Goal: Task Accomplishment & Management: Complete application form

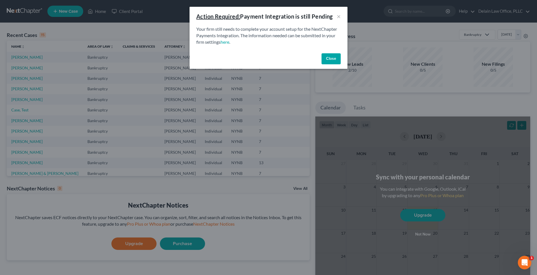
click at [330, 60] on button "Close" at bounding box center [330, 58] width 19 height 11
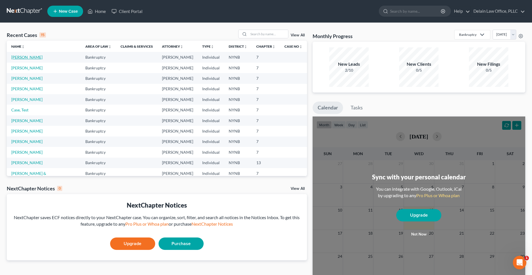
click at [26, 57] on link "[PERSON_NAME]" at bounding box center [26, 57] width 31 height 5
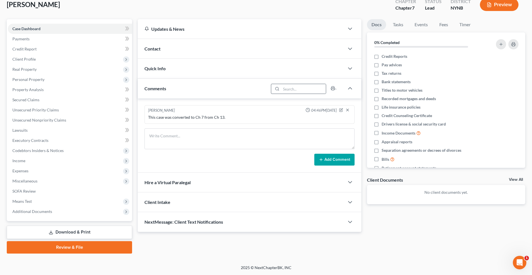
scroll to position [35, 0]
click at [57, 158] on span "Income" at bounding box center [70, 161] width 124 height 10
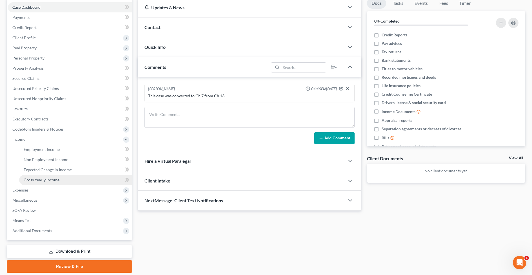
scroll to position [59, 0]
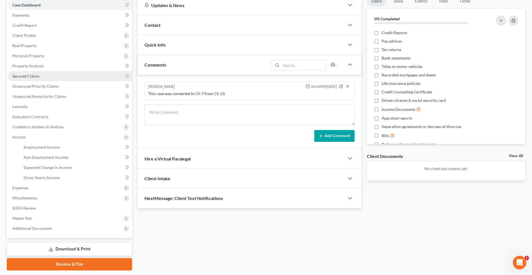
click at [80, 76] on link "Secured Claims" at bounding box center [70, 76] width 124 height 10
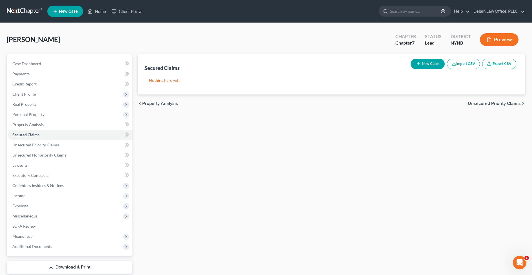
click at [383, 166] on div "Secured Claims New Claim Import CSV Export CSV Nothing here yet! Previous 1 Nex…" at bounding box center [331, 171] width 393 height 234
click at [31, 94] on span "Client Profile" at bounding box center [23, 94] width 23 height 5
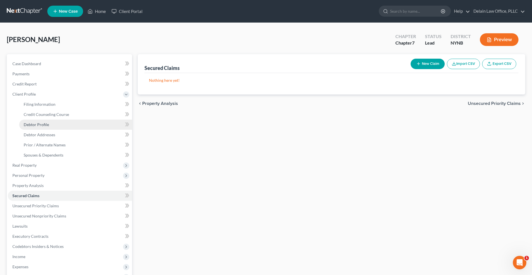
click at [39, 123] on span "Debtor Profile" at bounding box center [36, 124] width 25 height 5
select select "0"
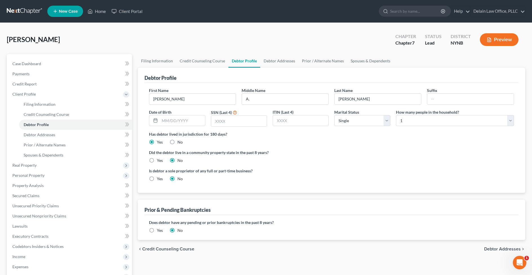
scroll to position [1, 0]
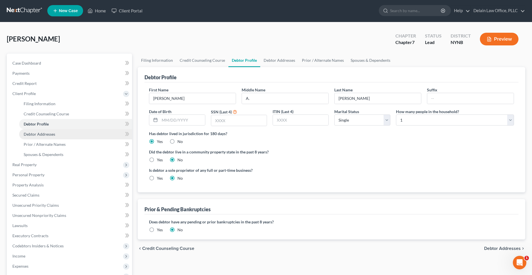
click at [106, 135] on link "Debtor Addresses" at bounding box center [75, 134] width 113 height 10
select select "0"
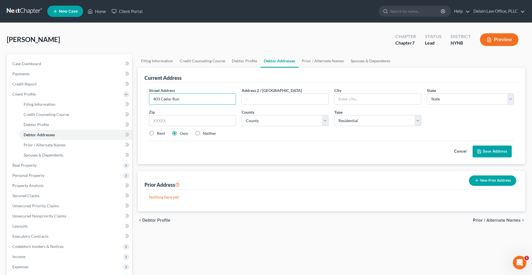
type input "403 Cedar Run"
type input "Rensselaer"
select select "35"
type input "12144"
select select "41"
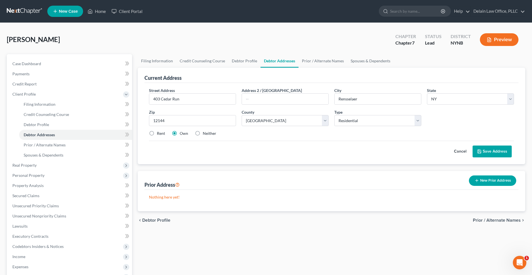
click at [157, 133] on label "Rent" at bounding box center [161, 133] width 8 height 6
click at [159, 133] on input "Rent" at bounding box center [161, 132] width 4 height 4
radio input "true"
click at [486, 149] on button "Save Address" at bounding box center [492, 151] width 39 height 12
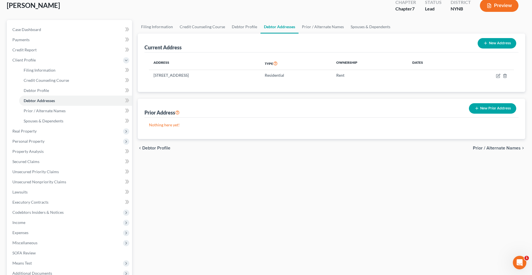
scroll to position [36, 0]
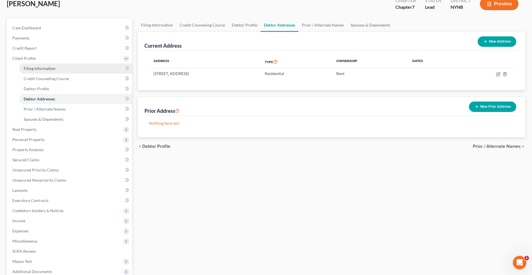
click at [66, 71] on link "Filing Information" at bounding box center [75, 68] width 113 height 10
select select "1"
select select "0"
select select "35"
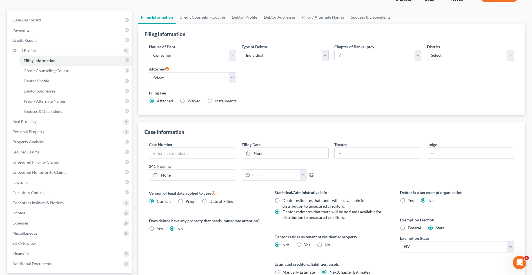
scroll to position [45, 0]
click at [193, 152] on input "text" at bounding box center [192, 152] width 87 height 11
type input "[PHONE_NUMBER]"
click at [437, 151] on input "text" at bounding box center [470, 152] width 87 height 11
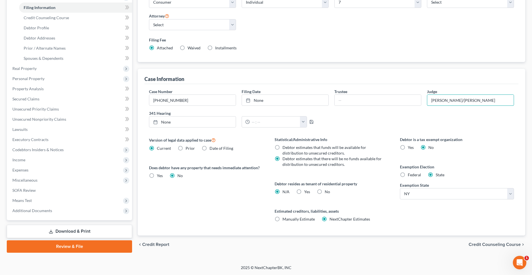
scroll to position [97, 0]
type input "[PERSON_NAME]/[PERSON_NAME]"
click at [210, 149] on label "Date of Filing" at bounding box center [222, 148] width 24 height 6
click at [212, 149] on input "Date of Filing" at bounding box center [214, 147] width 4 height 4
radio input "true"
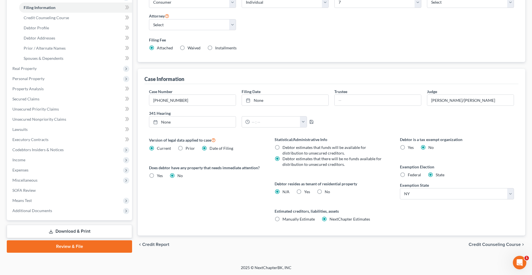
radio input "false"
click at [304, 191] on label "Yes Yes" at bounding box center [307, 192] width 6 height 6
click at [307, 191] on input "Yes Yes" at bounding box center [309, 191] width 4 height 4
radio input "true"
radio input "false"
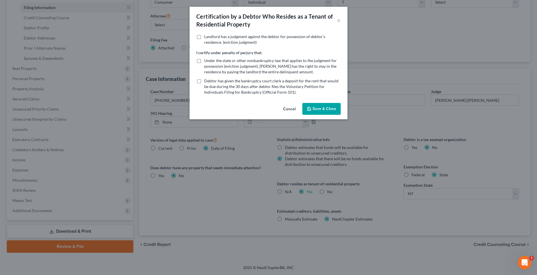
click at [319, 108] on button "Save & Close" at bounding box center [321, 109] width 38 height 12
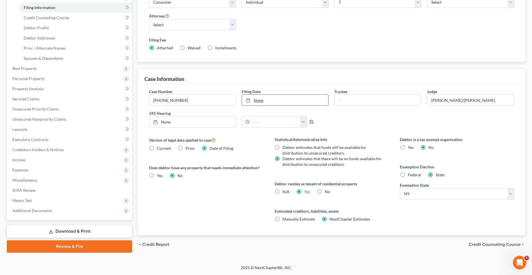
click at [260, 101] on link "None" at bounding box center [285, 100] width 87 height 11
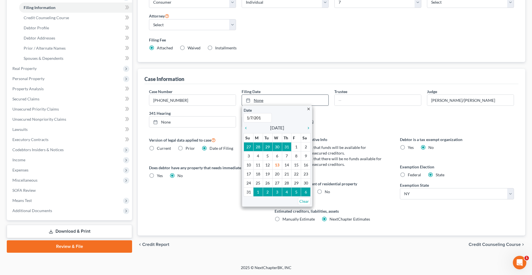
type input "[DATE]"
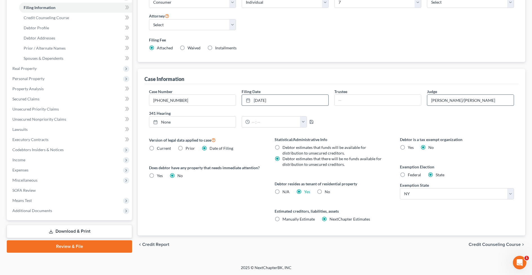
drag, startPoint x: 448, startPoint y: 101, endPoint x: 475, endPoint y: 100, distance: 27.3
click at [475, 100] on input "[PERSON_NAME]/[PERSON_NAME]" at bounding box center [470, 100] width 87 height 11
type input "[PERSON_NAME]"
click at [74, 21] on link "Credit Counseling Course" at bounding box center [75, 18] width 113 height 10
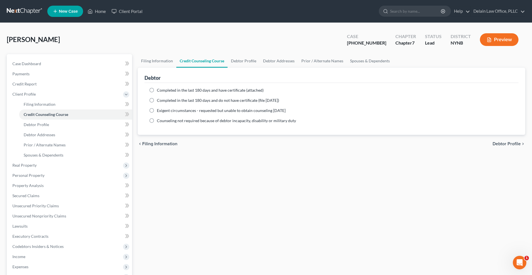
click at [157, 89] on label "Completed in the last 180 days and have certificate (attached)" at bounding box center [210, 90] width 107 height 6
click at [159, 89] on input "Completed in the last 180 days and have certificate (attached)" at bounding box center [161, 89] width 4 height 4
radio input "true"
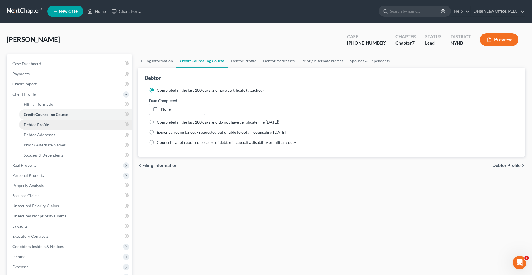
click at [83, 124] on link "Debtor Profile" at bounding box center [75, 124] width 113 height 10
select select "0"
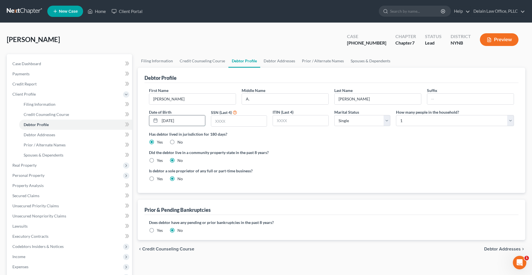
type input "[DATE]"
type input "7067"
select select "3"
select select "1"
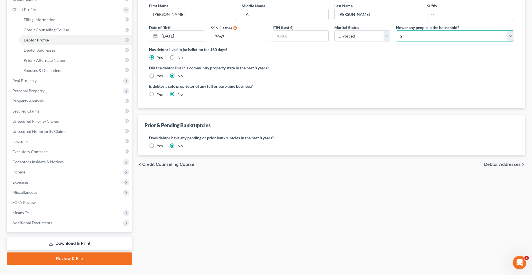
scroll to position [85, 0]
click at [490, 163] on span "Debtor Addresses" at bounding box center [502, 164] width 37 height 5
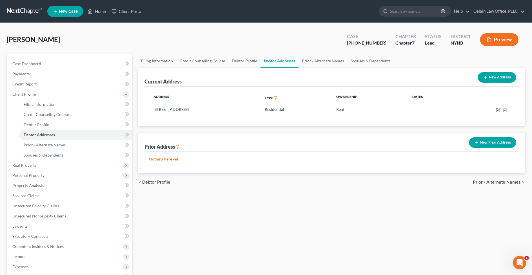
click at [477, 183] on span "Prior / Alternate Names" at bounding box center [497, 182] width 48 height 5
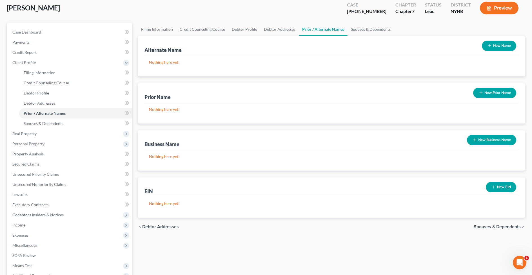
scroll to position [36, 0]
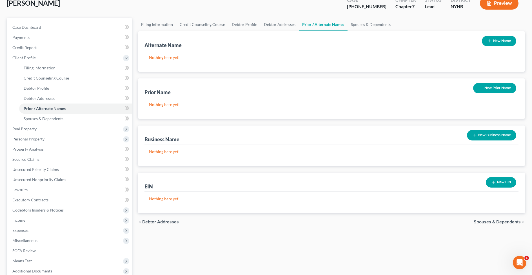
click at [497, 90] on button "New Prior Name" at bounding box center [494, 88] width 43 height 10
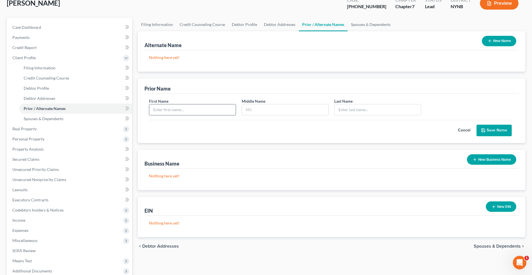
click at [183, 113] on input "text" at bounding box center [192, 109] width 87 height 11
type input "[PERSON_NAME]"
type input "A"
click at [357, 112] on input "[PERSON_NAME]" at bounding box center [378, 109] width 87 height 11
type input "[PERSON_NAME]"
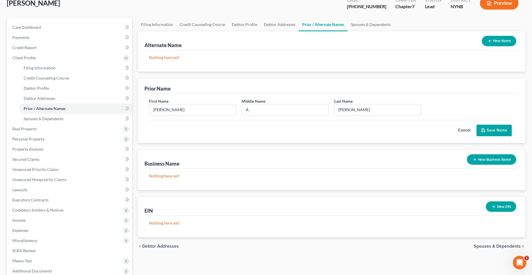
click at [488, 129] on button "Save Name" at bounding box center [494, 131] width 35 height 12
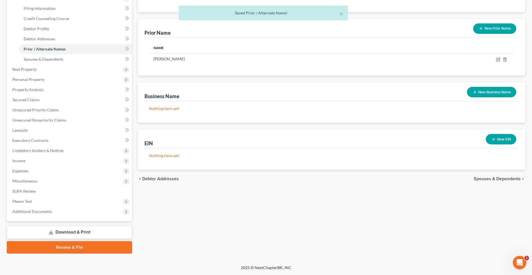
scroll to position [96, 0]
click at [488, 178] on span "Spouses & Dependents" at bounding box center [497, 178] width 47 height 5
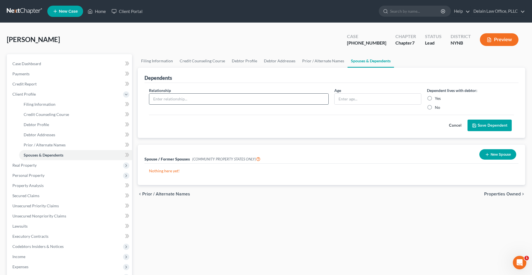
click at [228, 96] on input "text" at bounding box center [238, 99] width 179 height 11
type input "Son"
type input "18"
click at [435, 98] on label "Yes" at bounding box center [438, 99] width 6 height 6
click at [437, 98] on input "Yes" at bounding box center [439, 98] width 4 height 4
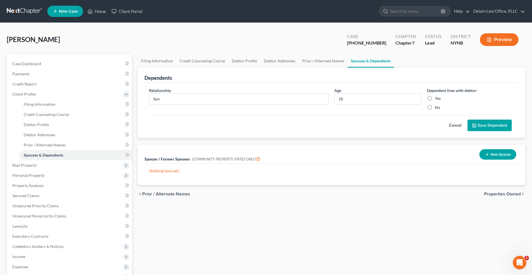
radio input "true"
click at [497, 125] on button "Save Dependent" at bounding box center [490, 125] width 44 height 12
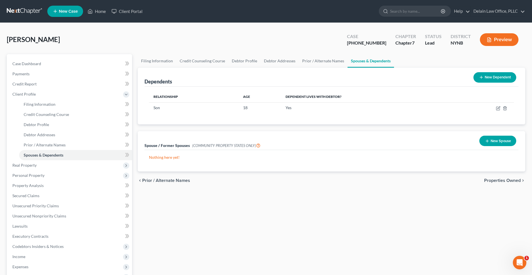
click at [497, 180] on span "Properties Owned" at bounding box center [502, 180] width 37 height 5
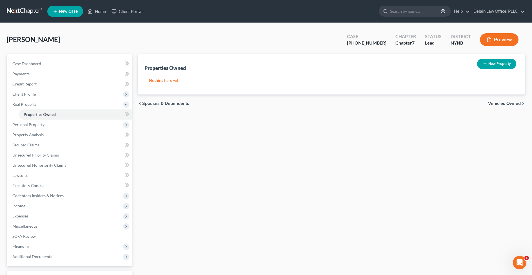
click at [497, 63] on button "New Property" at bounding box center [496, 64] width 39 height 10
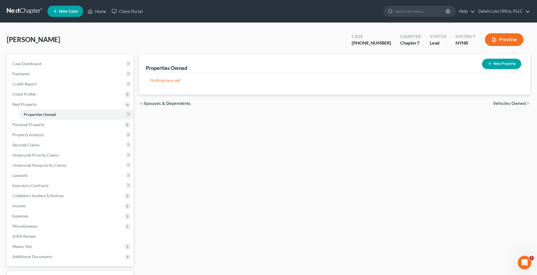
select select "35"
select select "41"
select select "0"
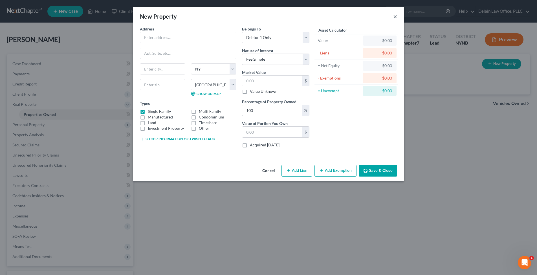
click at [394, 16] on button "×" at bounding box center [395, 16] width 4 height 7
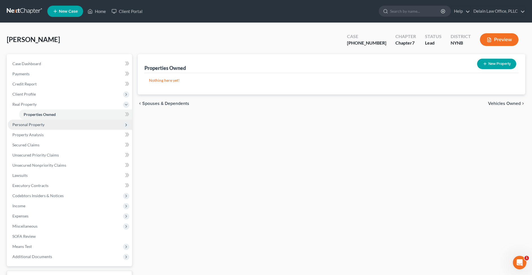
click at [77, 128] on span "Personal Property" at bounding box center [70, 124] width 124 height 10
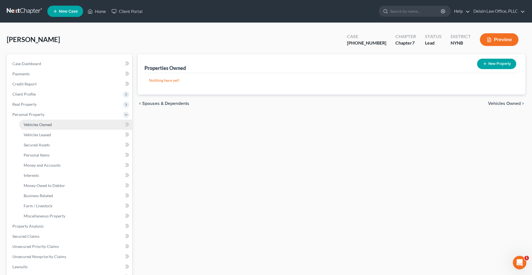
click at [76, 127] on link "Vehicles Owned" at bounding box center [75, 124] width 113 height 10
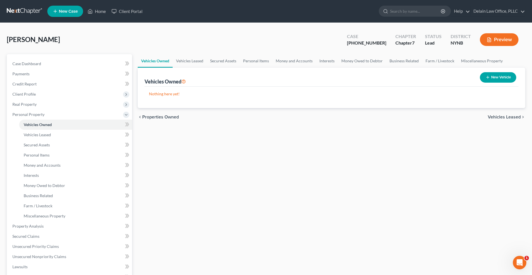
click at [502, 75] on button "New Vehicle" at bounding box center [498, 77] width 36 height 10
select select "0"
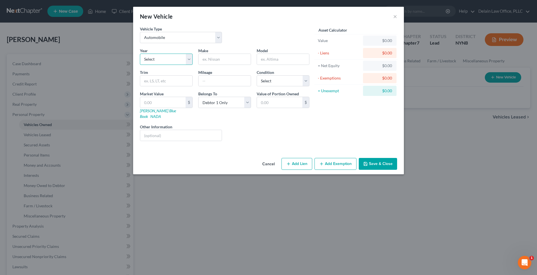
select select "11"
click at [212, 59] on input "text" at bounding box center [224, 59] width 52 height 11
type input "Mazda"
type input "CX9"
type input "Grand Touring"
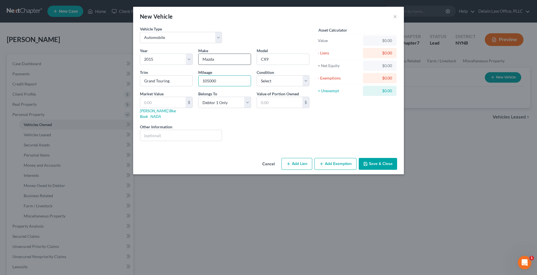
type input "105000"
select select "3"
click at [167, 101] on input "text" at bounding box center [162, 102] width 45 height 11
type input "5"
type input "5.00"
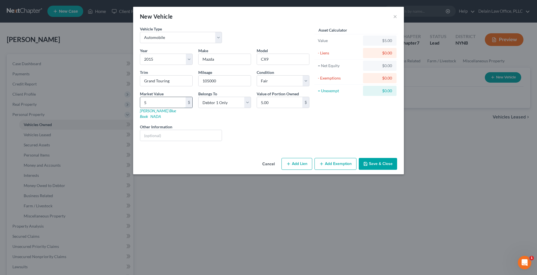
type input "53"
type input "53.00"
type input "539"
type input "539.00"
type input "5397"
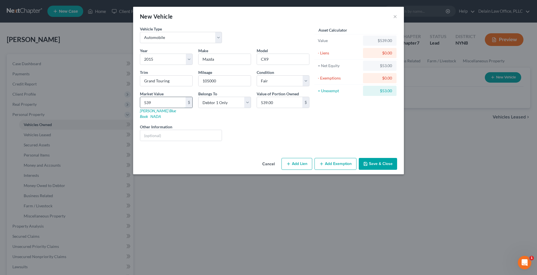
type input "5,397.00"
type input "5,397"
click at [294, 158] on button "Add Lien" at bounding box center [296, 164] width 31 height 12
select select "0"
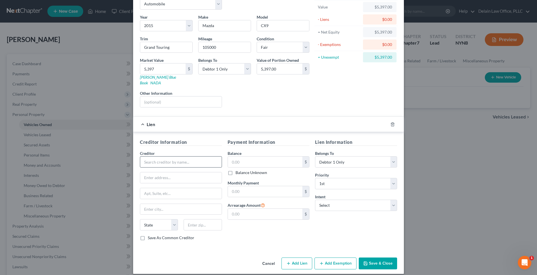
scroll to position [33, 0]
click at [189, 156] on input "text" at bounding box center [181, 161] width 82 height 11
type input "CapitalOne"
click at [239, 157] on input "text" at bounding box center [265, 162] width 75 height 11
type input "3,500"
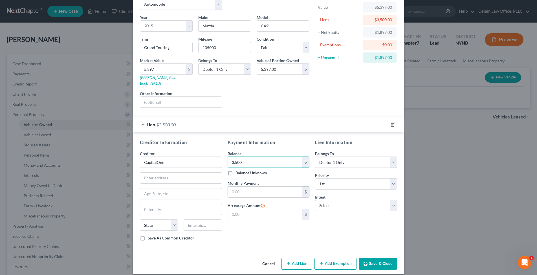
click at [241, 186] on input "text" at bounding box center [265, 191] width 75 height 11
type input "350"
select select "2"
click at [237, 209] on input "text" at bounding box center [265, 214] width 75 height 11
type input "0"
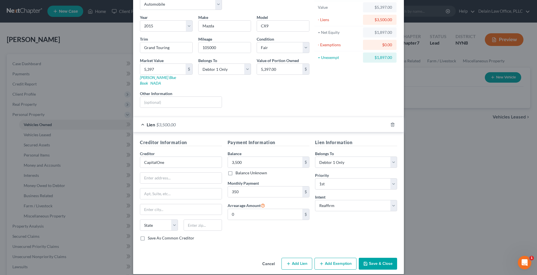
click at [339, 258] on button "Add Exemption" at bounding box center [335, 264] width 42 height 12
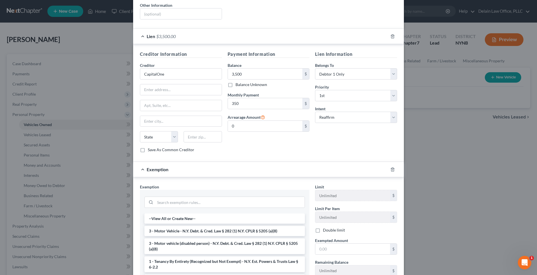
scroll to position [125, 0]
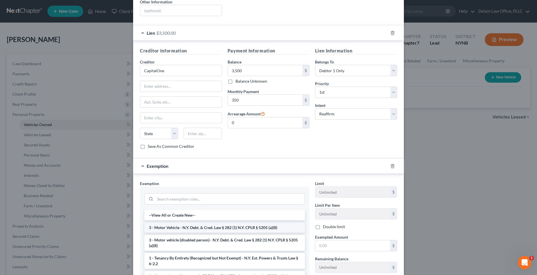
click at [242, 222] on li "3 - Motor Vehicle - N.Y. Debt. & Cred. Law § 282 (1) N.Y. CPLR § 5205 (a)(8)" at bounding box center [224, 227] width 160 height 10
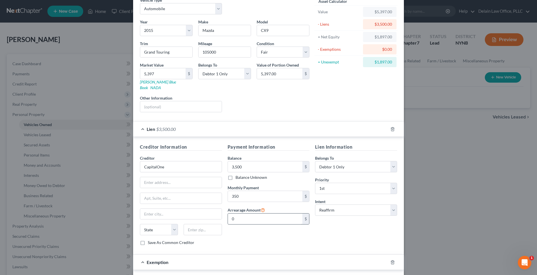
scroll to position [29, 0]
type input "5"
type input "5.00"
type input "54"
type input "54.00"
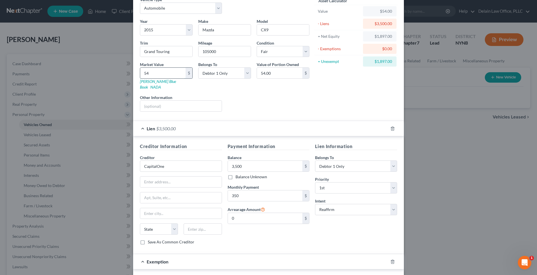
type input "540"
type input "540.00"
type input "5400"
type input "5,400.00"
type input "5,400"
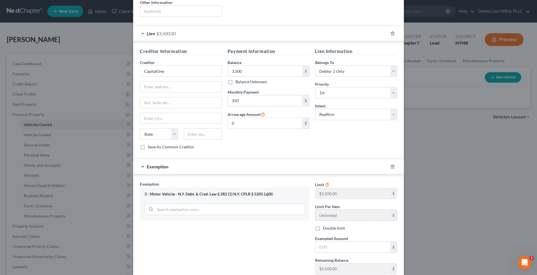
scroll to position [125, 0]
click at [326, 241] on input "text" at bounding box center [352, 246] width 75 height 11
type input "1,900"
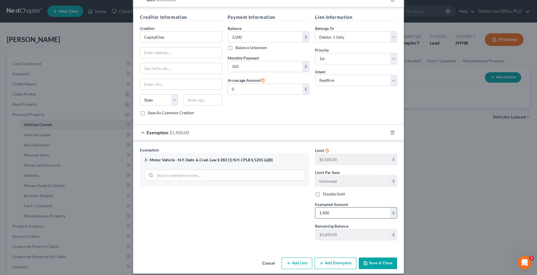
scroll to position [158, 0]
click at [381, 258] on button "Save & Close" at bounding box center [377, 264] width 38 height 12
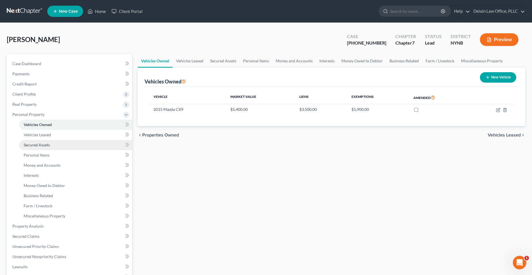
click at [101, 147] on link "Secured Assets" at bounding box center [75, 145] width 113 height 10
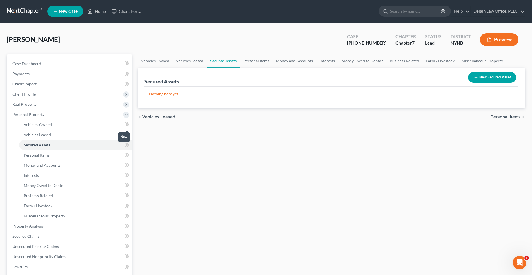
click at [126, 125] on icon at bounding box center [127, 124] width 4 height 7
click at [128, 125] on icon at bounding box center [128, 124] width 3 height 4
click at [116, 143] on link "Secured Assets" at bounding box center [75, 145] width 113 height 10
click at [50, 156] on link "Personal Items" at bounding box center [75, 155] width 113 height 10
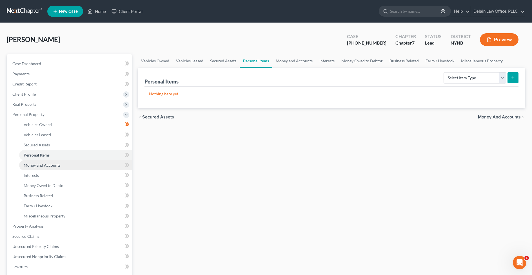
click at [97, 163] on link "Money and Accounts" at bounding box center [75, 165] width 113 height 10
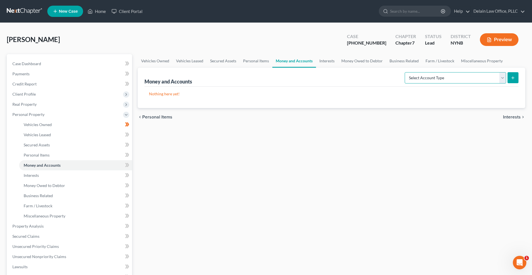
select select "checking"
click at [512, 76] on icon "submit" at bounding box center [513, 78] width 5 height 5
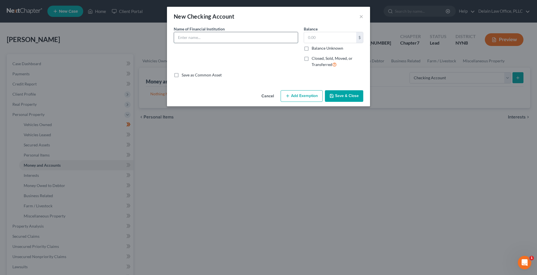
click at [200, 38] on input "text" at bounding box center [236, 37] width 124 height 11
type input "Broadview FCU"
click at [314, 36] on input "text" at bounding box center [330, 37] width 52 height 11
type input "200"
click at [311, 93] on button "Add Exemption" at bounding box center [301, 96] width 42 height 12
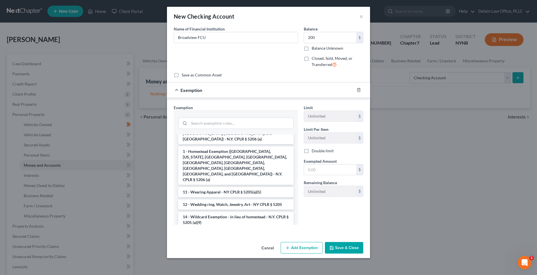
scroll to position [103, 0]
click at [222, 210] on li "14 - Wildcard Exemption - in lieu of homestead - N.Y. CPLR § 5205 (a)(9)" at bounding box center [235, 218] width 115 height 16
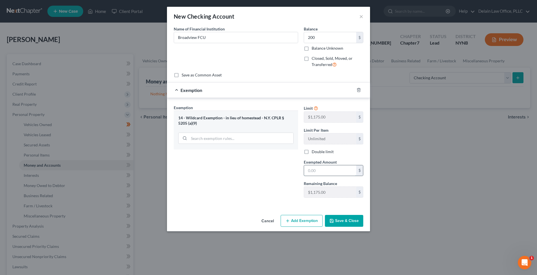
click at [311, 168] on input "text" at bounding box center [330, 170] width 52 height 11
type input "200"
click at [338, 223] on button "Save & Close" at bounding box center [344, 221] width 38 height 12
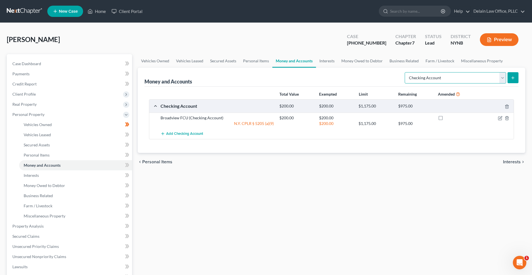
select select "savings"
click at [513, 78] on icon "submit" at bounding box center [513, 78] width 5 height 5
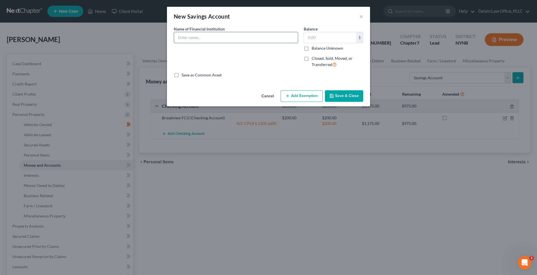
click at [185, 40] on input "text" at bounding box center [236, 37] width 124 height 11
type input "Broadview FCU"
type input "20"
click at [291, 92] on button "Add Exemption" at bounding box center [301, 96] width 42 height 12
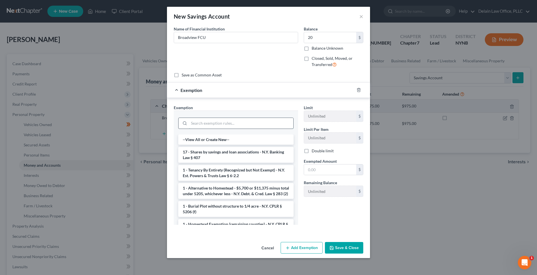
click at [236, 122] on input "search" at bounding box center [241, 123] width 104 height 11
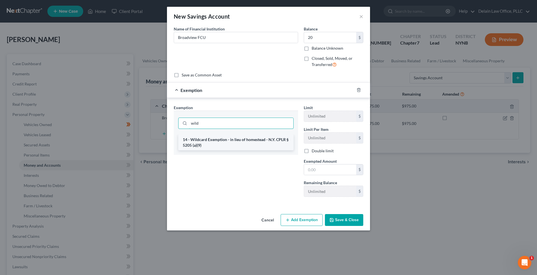
type input "wild"
click at [260, 138] on li "14 - Wildcard Exemption - in lieu of homestead - N.Y. CPLR § 5205 (a)(9)" at bounding box center [235, 142] width 115 height 16
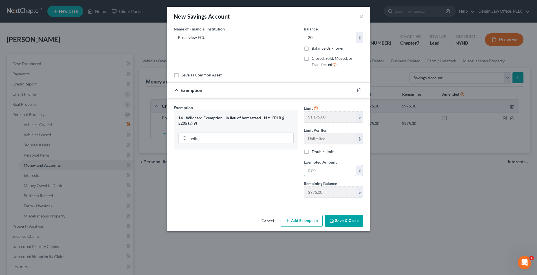
click at [327, 173] on input "text" at bounding box center [330, 170] width 52 height 11
type input "20"
click at [349, 221] on button "Save & Close" at bounding box center [344, 221] width 38 height 12
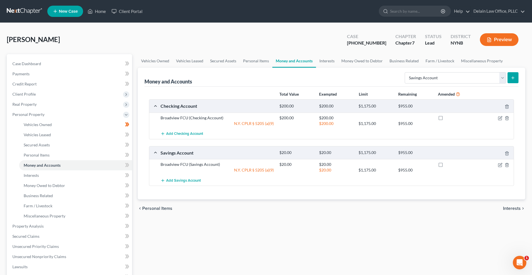
click at [505, 207] on span "Interests" at bounding box center [512, 208] width 18 height 5
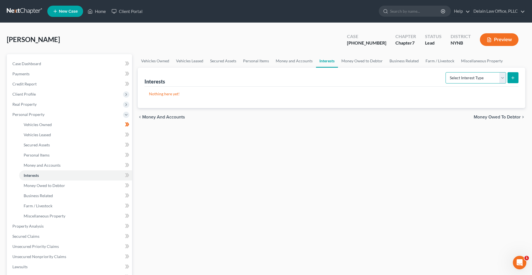
select select "other_retirement_plan"
click at [512, 78] on icon "submit" at bounding box center [513, 78] width 5 height 5
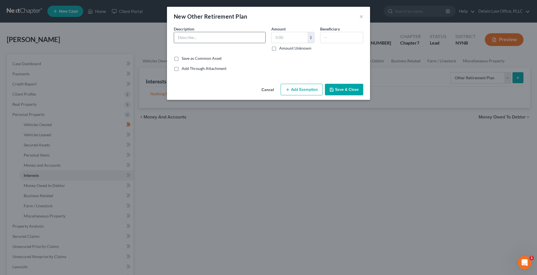
click at [199, 38] on input "text" at bounding box center [219, 37] width 91 height 11
type input "403(b), [GEOGRAPHIC_DATA]"
click at [296, 37] on input "text" at bounding box center [289, 37] width 36 height 11
type input "50,000"
click at [305, 88] on button "Add Exemption" at bounding box center [301, 90] width 42 height 12
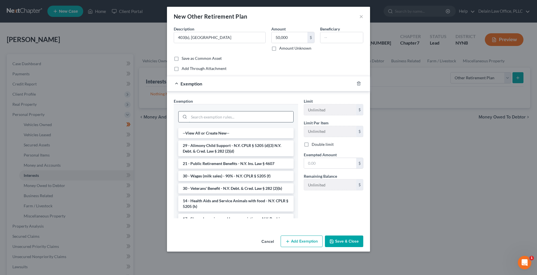
click at [254, 118] on input "search" at bounding box center [241, 116] width 104 height 11
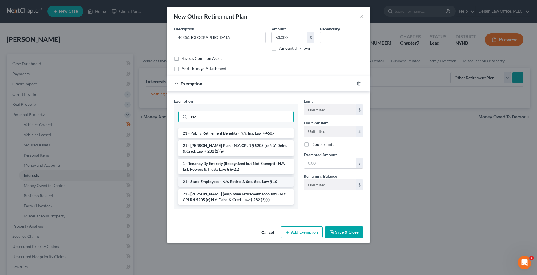
type input "ret"
click at [246, 181] on li "21 - State Employees - N.Y. Retire. & Soc. Sec. Law § 10" at bounding box center [235, 181] width 115 height 10
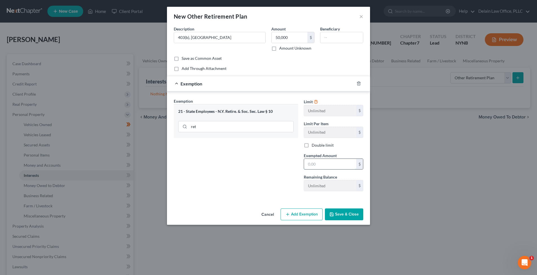
click at [318, 163] on input "text" at bounding box center [330, 164] width 52 height 11
type input "50,000"
click at [339, 214] on button "Save & Close" at bounding box center [344, 214] width 38 height 12
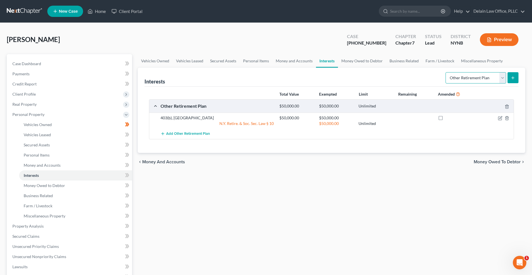
select select "education_ira"
click at [512, 78] on icon "submit" at bounding box center [513, 78] width 5 height 5
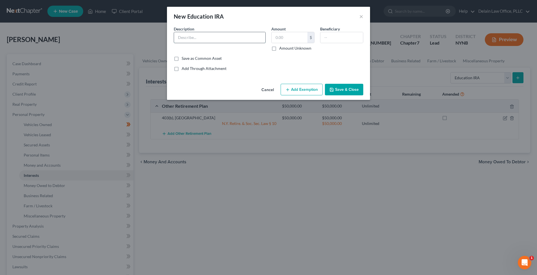
click at [225, 39] on input "text" at bounding box center [219, 37] width 91 height 11
type input "529 Account for son"
type input "15,000"
type input "C"
type input "Son"
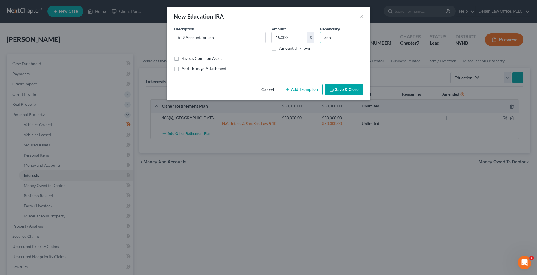
click at [290, 90] on icon "button" at bounding box center [287, 89] width 5 height 5
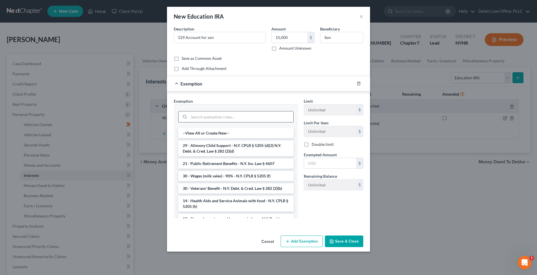
click at [240, 113] on input "search" at bounding box center [241, 116] width 104 height 11
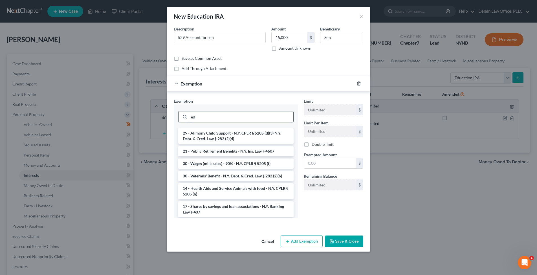
type input "e"
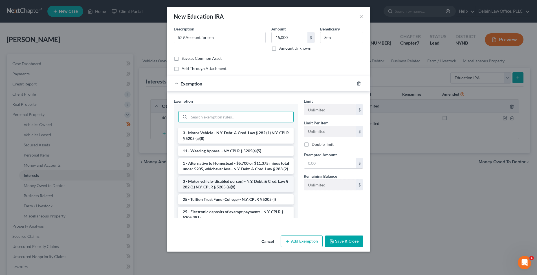
scroll to position [740, 0]
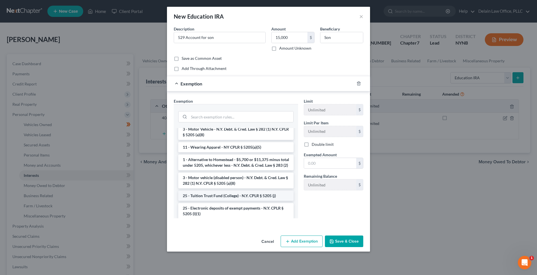
click at [226, 190] on li "25 - Tuition Trust Fund (College) - N.Y. CPLR § 5205 (j)" at bounding box center [235, 195] width 115 height 10
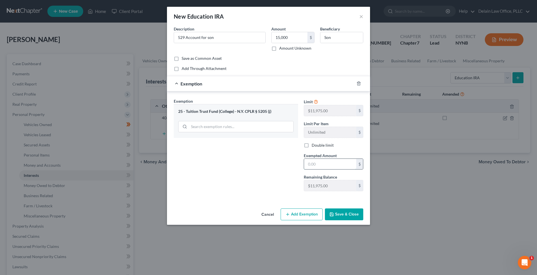
click at [311, 164] on input "text" at bounding box center [330, 164] width 52 height 11
type input "11,975"
click at [299, 213] on button "Add Exemption" at bounding box center [301, 214] width 42 height 12
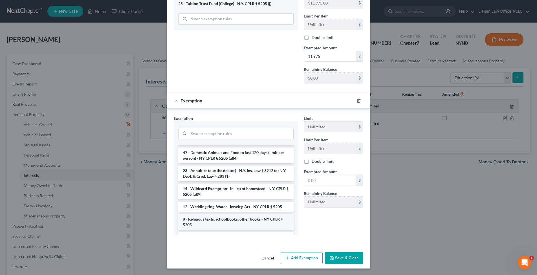
scroll to position [850, 0]
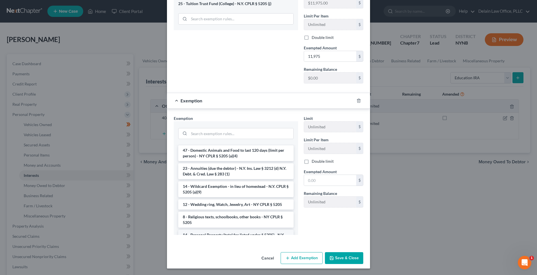
click at [247, 230] on li "14 - Personal Property (total for listed under § 5205) - N.Y. CPLR § 5205 N.Y. …" at bounding box center [235, 238] width 115 height 16
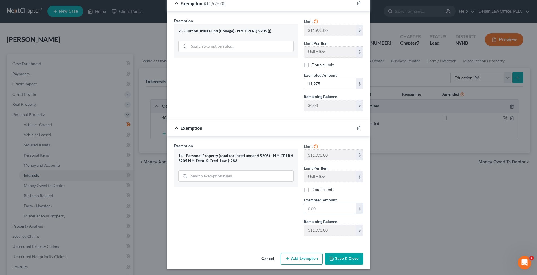
click at [309, 209] on input "text" at bounding box center [330, 208] width 52 height 11
type input "3,025"
click at [338, 256] on button "Save & Close" at bounding box center [344, 259] width 38 height 12
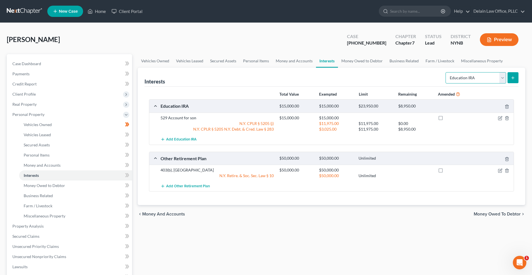
select select "pension_plan"
click at [515, 78] on line "submit" at bounding box center [513, 78] width 3 height 0
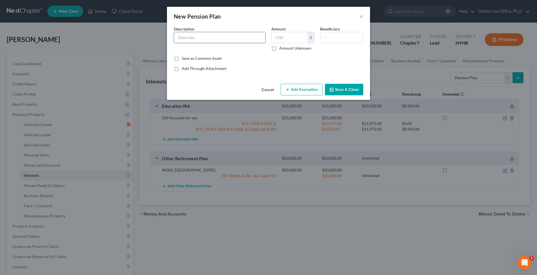
click at [228, 39] on input "text" at bounding box center [219, 37] width 91 height 11
type input "Pension from employer"
type input "75,000"
click at [310, 91] on button "Add Exemption" at bounding box center [301, 90] width 42 height 12
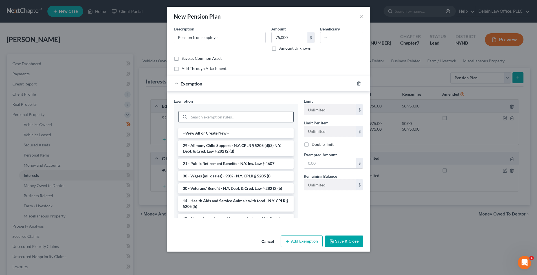
click at [243, 115] on input "search" at bounding box center [241, 116] width 104 height 11
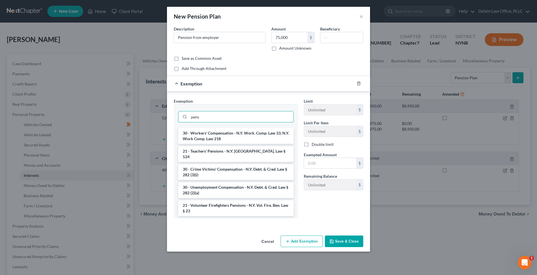
drag, startPoint x: 232, startPoint y: 117, endPoint x: 230, endPoint y: 109, distance: 7.9
click at [230, 109] on div "pens" at bounding box center [235, 116] width 115 height 15
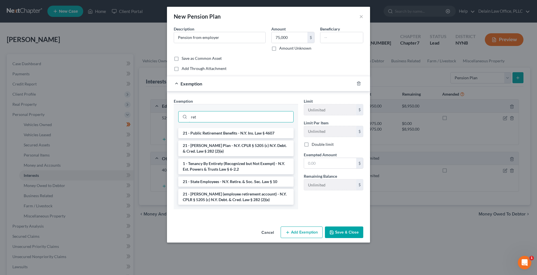
type input "ret"
click at [275, 157] on ul "21 - Public Retirement Benefits - N.Y. Ins. Law § 4607 21 - [PERSON_NAME] Plan …" at bounding box center [235, 166] width 115 height 77
drag, startPoint x: 254, startPoint y: 119, endPoint x: 255, endPoint y: 110, distance: 8.5
click at [255, 110] on div "ret" at bounding box center [235, 116] width 115 height 15
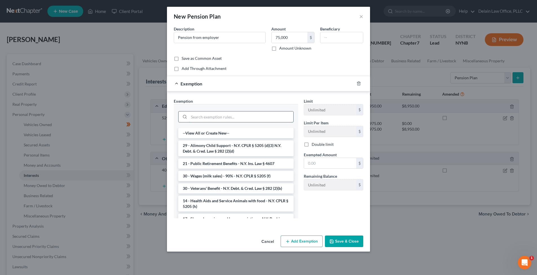
click at [244, 118] on input "search" at bounding box center [241, 116] width 104 height 11
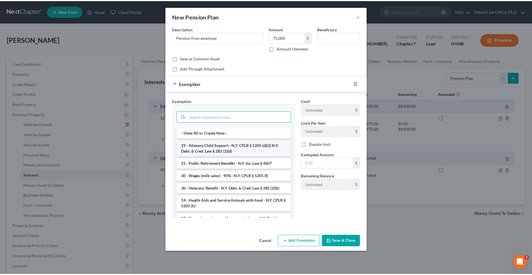
scroll to position [0, 0]
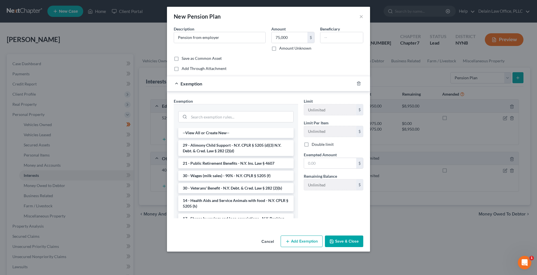
click at [338, 240] on button "Save & Close" at bounding box center [344, 241] width 38 height 12
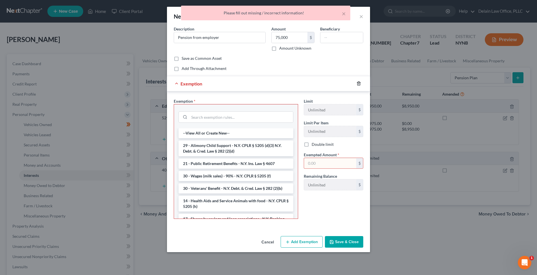
click at [358, 83] on line "button" at bounding box center [358, 83] width 0 height 1
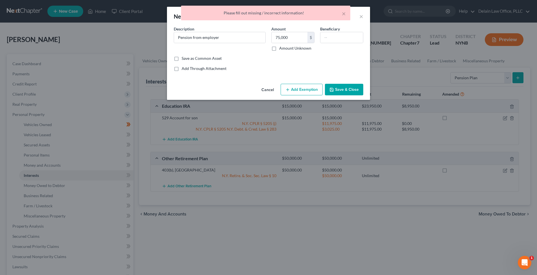
click at [343, 92] on button "Save & Close" at bounding box center [344, 90] width 38 height 12
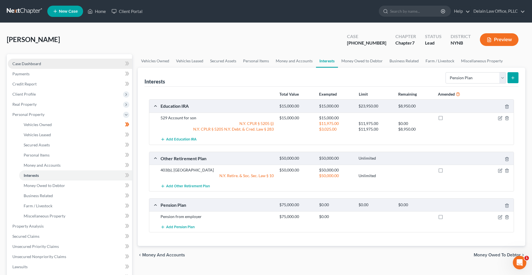
click at [99, 65] on link "Case Dashboard" at bounding box center [70, 64] width 124 height 10
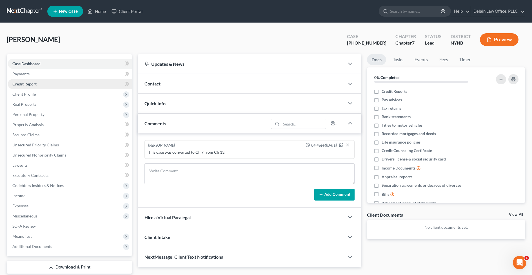
click at [84, 82] on link "Credit Report" at bounding box center [70, 84] width 124 height 10
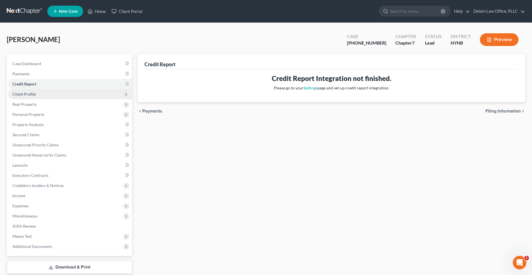
click at [82, 92] on span "Client Profile" at bounding box center [70, 94] width 124 height 10
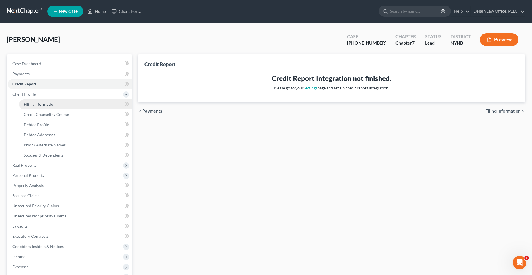
click at [93, 106] on link "Filing Information" at bounding box center [75, 104] width 113 height 10
select select "1"
select select "0"
select select "54"
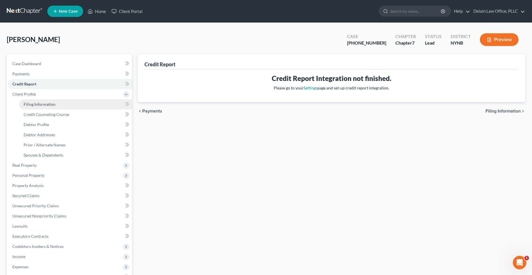
select select "0"
select select "35"
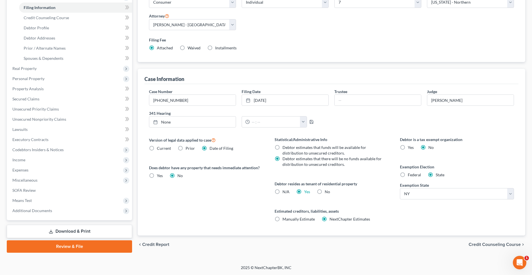
scroll to position [97, 0]
click at [408, 176] on label "Federal" at bounding box center [414, 175] width 13 height 6
click at [410, 176] on input "Federal" at bounding box center [412, 174] width 4 height 4
radio input "true"
radio input "false"
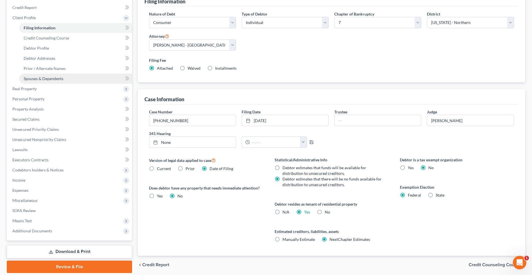
scroll to position [77, 0]
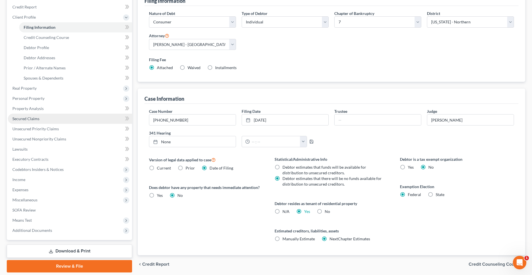
click at [54, 119] on link "Secured Claims" at bounding box center [70, 119] width 124 height 10
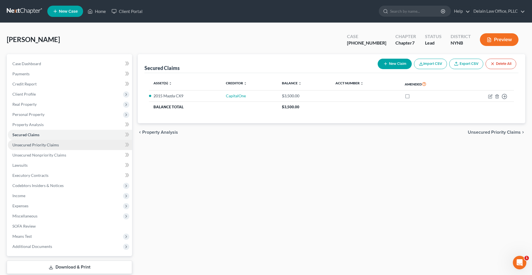
click at [51, 146] on span "Unsecured Priority Claims" at bounding box center [35, 144] width 46 height 5
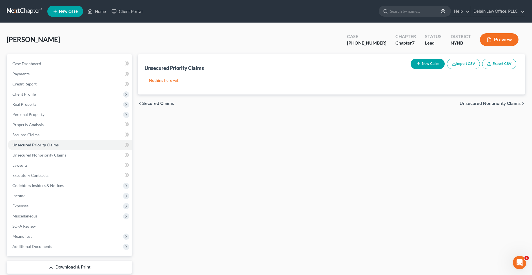
click at [422, 61] on button "New Claim" at bounding box center [428, 64] width 34 height 10
select select "0"
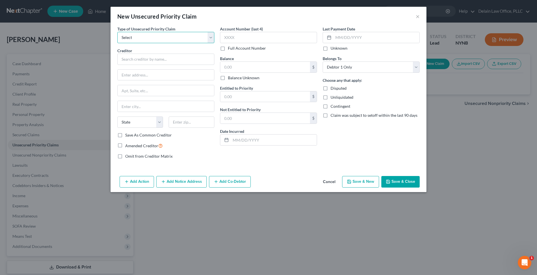
select select "0"
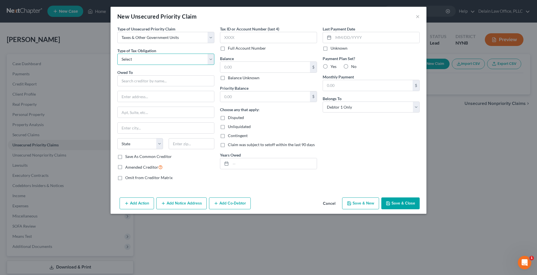
select select "0"
click at [178, 81] on input "text" at bounding box center [165, 80] width 97 height 11
type input "Internal Revenue Service"
type input "PO Box 37008"
type input "[GEOGRAPHIC_DATA]"
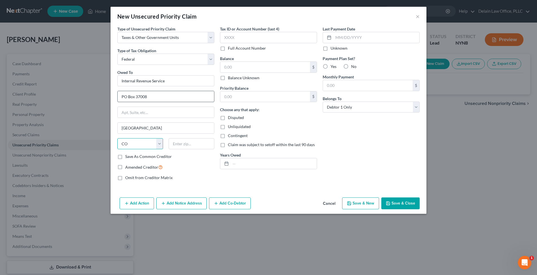
select select "6"
type input "06176"
type input "7067"
paste input "1,656.59"
type input "1,656.59"
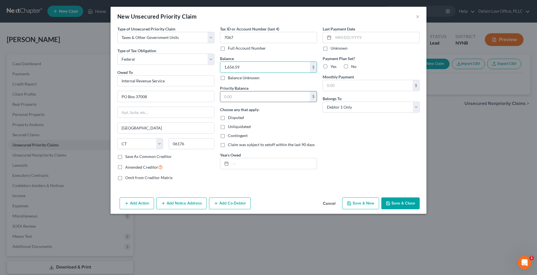
click at [247, 97] on input "text" at bounding box center [265, 96] width 90 height 11
paste input "1,656.59"
type input "1,656.59"
click at [263, 162] on input "text" at bounding box center [274, 163] width 86 height 11
type input "2016, 2017"
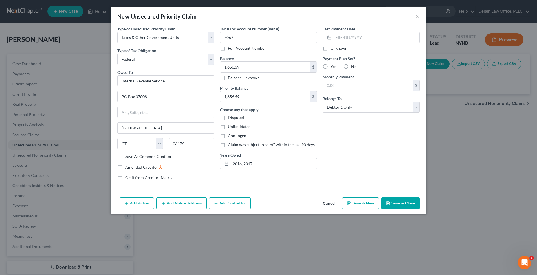
click at [330, 49] on label "Unknown" at bounding box center [338, 48] width 17 height 6
click at [333, 49] on input "Unknown" at bounding box center [335, 47] width 4 height 4
checkbox input "true"
click at [351, 66] on label "No" at bounding box center [353, 67] width 5 height 6
click at [353, 66] on input "No" at bounding box center [355, 66] width 4 height 4
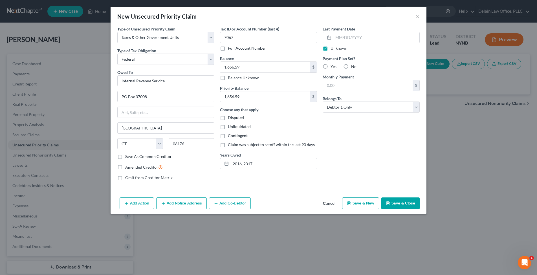
radio input "true"
click at [407, 203] on button "Save & Close" at bounding box center [400, 203] width 38 height 12
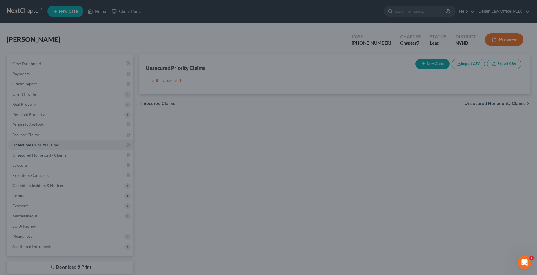
type input "0.00"
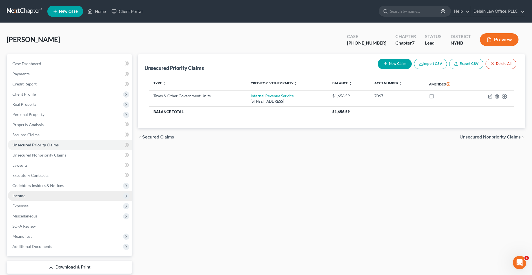
click at [68, 193] on span "Income" at bounding box center [70, 195] width 124 height 10
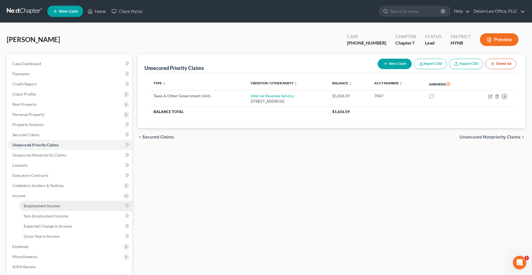
click at [67, 205] on link "Employment Income" at bounding box center [75, 206] width 113 height 10
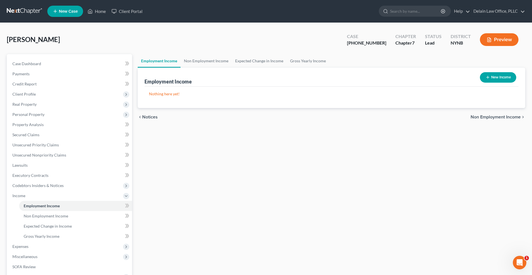
click at [495, 79] on button "New Income" at bounding box center [498, 77] width 36 height 10
select select "0"
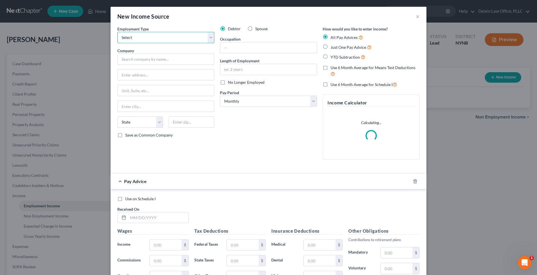
select select "0"
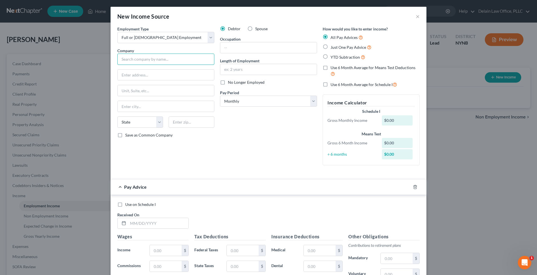
click at [189, 59] on input "text" at bounding box center [165, 59] width 97 height 11
type input "[GEOGRAPHIC_DATA]"
type input "[STREET_ADDRESS]"
type input "[GEOGRAPHIC_DATA]"
select select "35"
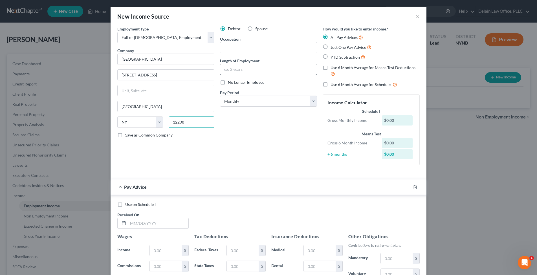
type input "12208"
click at [232, 67] on input "text" at bounding box center [268, 69] width 96 height 11
type input "26.5 years"
click at [231, 46] on input "text" at bounding box center [268, 47] width 96 height 11
type input "Cardiosonography"
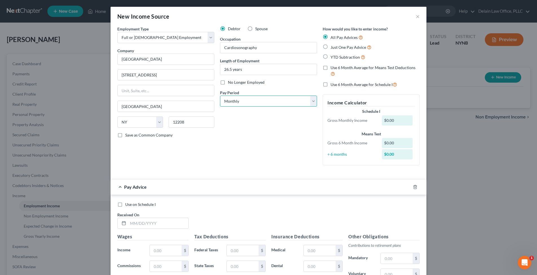
select select "2"
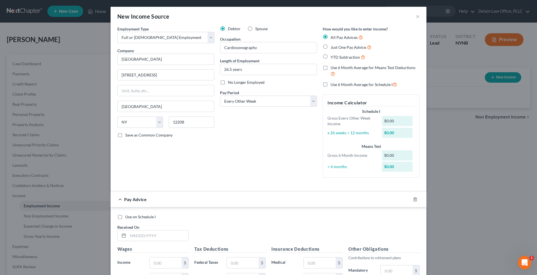
click at [330, 66] on label "Use 6 Month Average for Means Test Deductions" at bounding box center [374, 71] width 89 height 12
click at [333, 66] on input "Use 6 Month Average for Means Test Deductions" at bounding box center [335, 67] width 4 height 4
checkbox input "true"
click at [330, 83] on label "Use 6 Month Average for Schedule I" at bounding box center [363, 84] width 67 height 6
click at [333, 83] on input "Use 6 Month Average for Schedule I" at bounding box center [335, 83] width 4 height 4
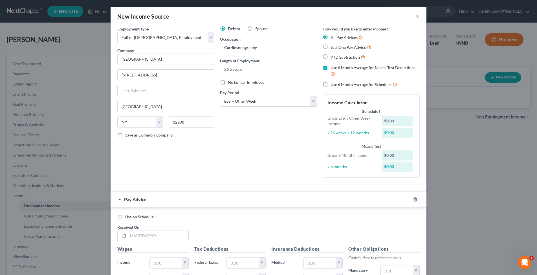
checkbox input "true"
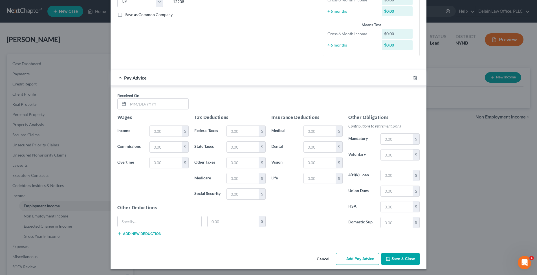
scroll to position [120, 0]
click at [397, 257] on button "Save & Close" at bounding box center [400, 259] width 38 height 12
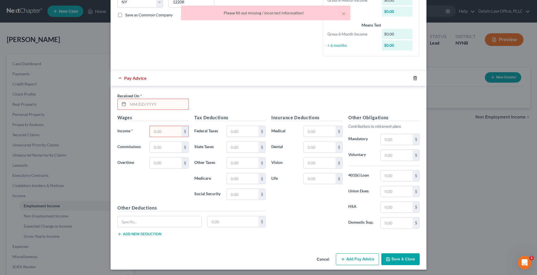
click at [413, 77] on polyline "button" at bounding box center [414, 77] width 3 height 0
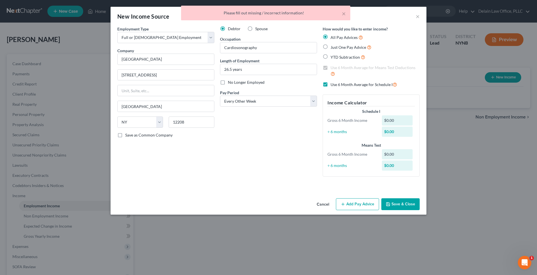
scroll to position [0, 0]
click at [399, 203] on button "Save & Close" at bounding box center [400, 204] width 38 height 12
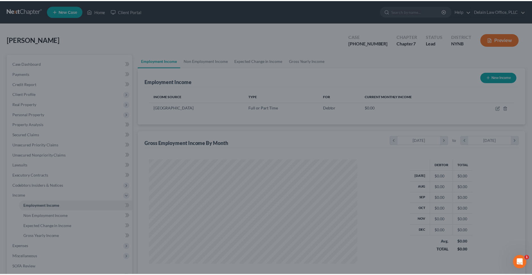
scroll to position [281698, 281583]
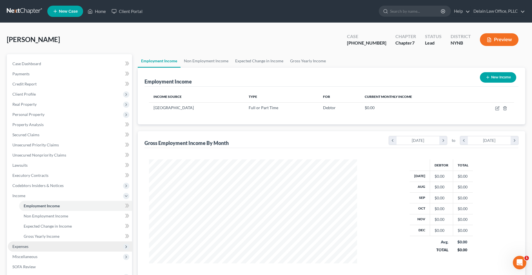
click at [47, 249] on span "Expenses" at bounding box center [70, 246] width 124 height 10
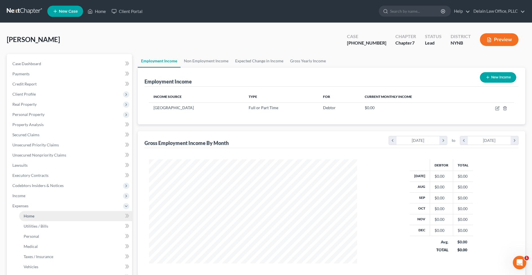
click at [72, 215] on link "Home" at bounding box center [75, 216] width 113 height 10
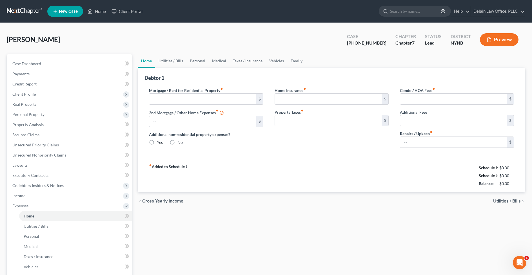
type input "0.00"
radio input "true"
type input "0.00"
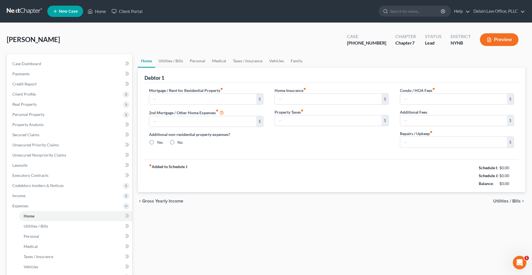
type input "0.00"
click at [195, 99] on input "text" at bounding box center [202, 99] width 107 height 11
type input "1,700"
click at [311, 98] on input "0.00" at bounding box center [328, 99] width 107 height 11
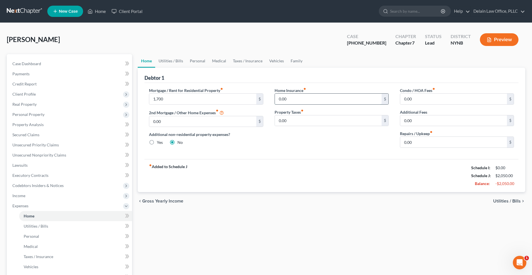
drag, startPoint x: 311, startPoint y: 98, endPoint x: 308, endPoint y: 94, distance: 5.4
click at [308, 94] on input "0.00" at bounding box center [328, 99] width 107 height 11
type input "21"
click at [330, 120] on input "0.00" at bounding box center [328, 120] width 107 height 11
click at [178, 62] on link "Utilities / Bills" at bounding box center [170, 61] width 31 height 14
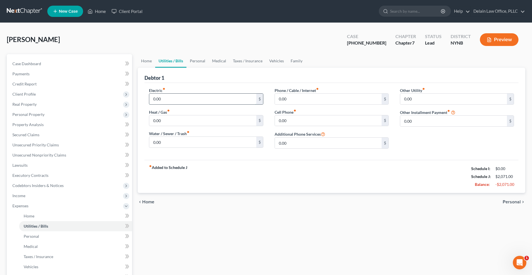
click at [191, 98] on input "0.00" at bounding box center [202, 99] width 107 height 11
drag, startPoint x: 191, startPoint y: 98, endPoint x: 187, endPoint y: 88, distance: 10.6
click at [187, 88] on div "Electric fiber_manual_record 0.00 $" at bounding box center [206, 95] width 114 height 17
type input "130"
click at [190, 119] on input "0.00" at bounding box center [202, 120] width 107 height 11
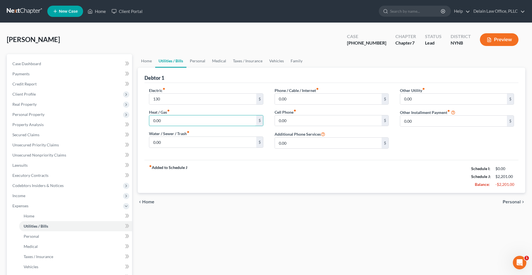
drag, startPoint x: 190, startPoint y: 119, endPoint x: 190, endPoint y: 113, distance: 5.9
click at [190, 113] on div "Heat / Gas fiber_manual_record 0.00 $" at bounding box center [206, 117] width 114 height 17
drag, startPoint x: 305, startPoint y: 97, endPoint x: 305, endPoint y: 89, distance: 7.9
type input "110"
type input "40"
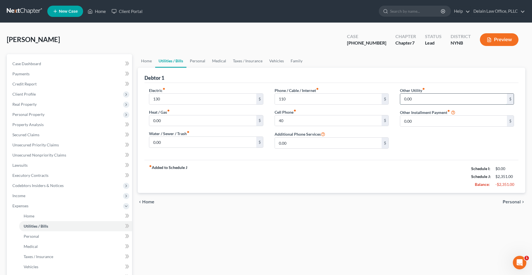
click at [417, 97] on input "0.00" at bounding box center [453, 99] width 107 height 11
drag, startPoint x: 417, startPoint y: 97, endPoint x: 411, endPoint y: 93, distance: 7.4
click at [411, 93] on div "Other Utility fiber_manual_record 0.00 $" at bounding box center [457, 95] width 114 height 17
click at [435, 145] on div "Other Utility fiber_manual_record 0.00 $ Other Installment Payment fiber_manual…" at bounding box center [457, 120] width 125 height 66
click at [194, 59] on link "Personal" at bounding box center [198, 61] width 22 height 14
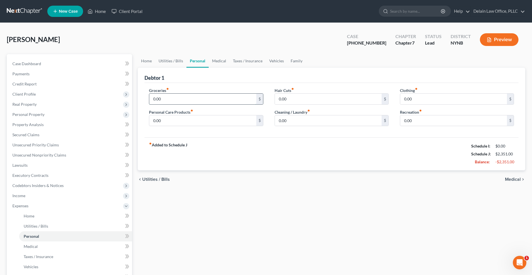
click at [202, 99] on input "0.00" at bounding box center [202, 99] width 107 height 11
drag, startPoint x: 202, startPoint y: 99, endPoint x: 201, endPoint y: 73, distance: 25.6
click at [202, 74] on div "Debtor 1 Groceries fiber_manual_record 0.00 $ Personal Care Products fiber_manu…" at bounding box center [332, 119] width 388 height 103
type input "750"
click at [211, 118] on input "0.00" at bounding box center [202, 120] width 107 height 11
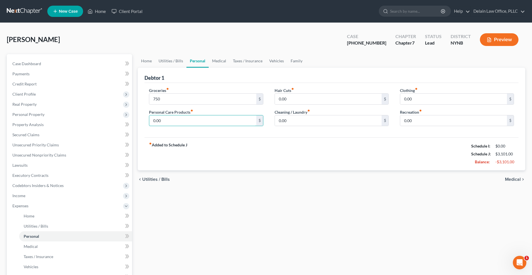
drag, startPoint x: 211, startPoint y: 118, endPoint x: 211, endPoint y: 111, distance: 7.3
click at [211, 111] on div "Personal Care Products fiber_manual_record 0.00 $" at bounding box center [206, 117] width 114 height 17
type input "150"
drag, startPoint x: 291, startPoint y: 100, endPoint x: 278, endPoint y: 89, distance: 16.6
click at [278, 89] on div "Hair Cuts fiber_manual_record 0.00 $" at bounding box center [332, 95] width 114 height 17
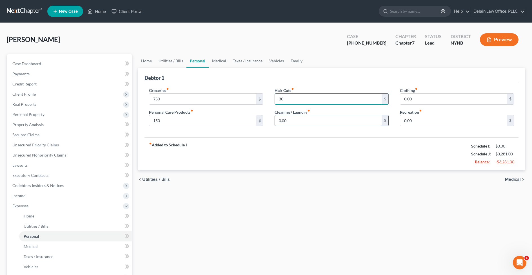
type input "30"
drag, startPoint x: 314, startPoint y: 121, endPoint x: 314, endPoint y: 116, distance: 5.4
click at [314, 116] on input "150" at bounding box center [328, 120] width 107 height 11
type input "150"
type input "60"
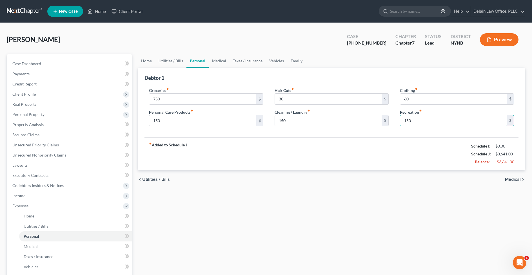
type input "150"
click at [509, 178] on span "Medical" at bounding box center [513, 179] width 16 height 5
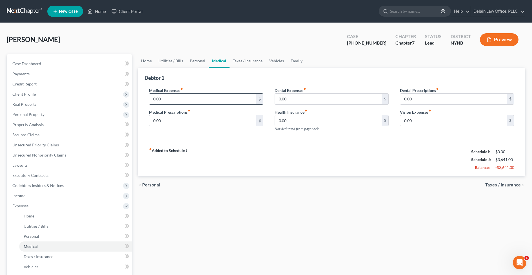
click at [206, 100] on input "0.00" at bounding box center [202, 99] width 107 height 11
drag, startPoint x: 206, startPoint y: 100, endPoint x: 205, endPoint y: 92, distance: 8.2
click at [205, 92] on div "Medical Expenses fiber_manual_record 0.00 $" at bounding box center [206, 95] width 114 height 17
type input "125"
click at [214, 121] on input "0.00" at bounding box center [202, 120] width 107 height 11
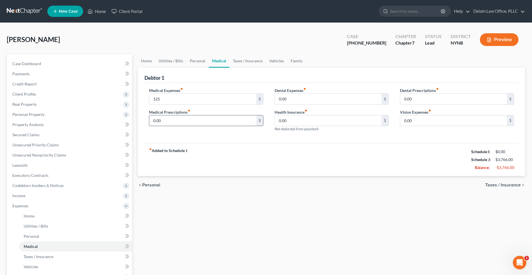
drag, startPoint x: 214, startPoint y: 121, endPoint x: 214, endPoint y: 115, distance: 5.9
click at [214, 115] on input "0.00" at bounding box center [202, 120] width 107 height 11
type input "60"
drag, startPoint x: 298, startPoint y: 99, endPoint x: 298, endPoint y: 93, distance: 6.5
click at [298, 93] on div "Dental Expenses fiber_manual_record 0.00 $" at bounding box center [332, 95] width 114 height 17
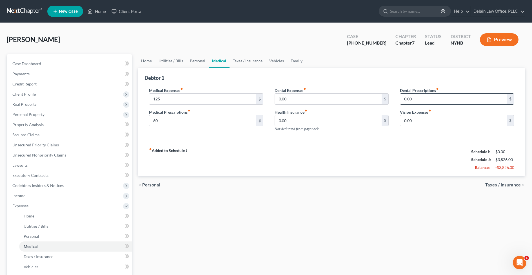
click at [413, 98] on input "0.00" at bounding box center [453, 99] width 107 height 11
click at [414, 121] on input "0.00" at bounding box center [453, 120] width 107 height 11
drag, startPoint x: 413, startPoint y: 120, endPoint x: 397, endPoint y: 120, distance: 16.1
click at [397, 120] on div "Dental Prescriptions fiber_manual_record 0.00 $ Vision Expenses fiber_manual_re…" at bounding box center [457, 111] width 125 height 49
type input "30"
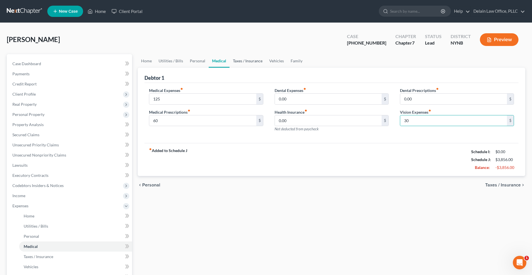
click at [254, 61] on link "Taxes / Insurance" at bounding box center [248, 61] width 36 height 14
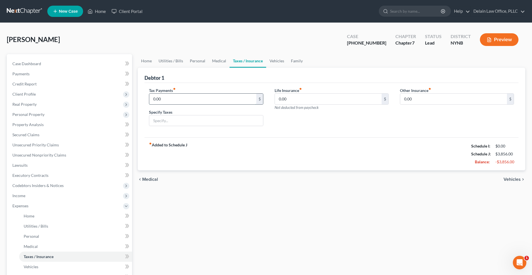
click at [230, 98] on input "0.00" at bounding box center [202, 99] width 107 height 11
drag, startPoint x: 230, startPoint y: 98, endPoint x: 223, endPoint y: 92, distance: 9.2
click at [223, 92] on div "Tax Payments fiber_manual_record 0.00 $" at bounding box center [206, 95] width 114 height 17
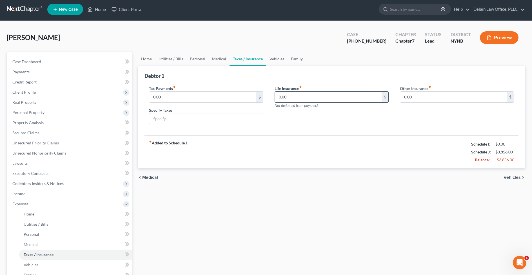
click at [289, 97] on input "0.00" at bounding box center [328, 97] width 107 height 11
drag, startPoint x: 289, startPoint y: 97, endPoint x: 280, endPoint y: 90, distance: 11.7
click at [280, 90] on div "Life Insurance fiber_manual_record 0.00 $ Not deducted from paycheck" at bounding box center [332, 96] width 114 height 23
click at [414, 97] on input "0.00" at bounding box center [453, 97] width 107 height 11
drag, startPoint x: 414, startPoint y: 97, endPoint x: 392, endPoint y: 93, distance: 22.6
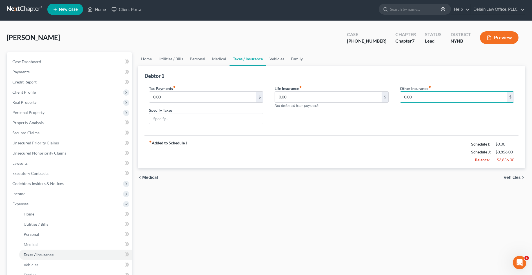
click at [392, 93] on div "Tax Payments fiber_manual_record 0.00 $ Specify Taxes Life Insurance fiber_manu…" at bounding box center [331, 106] width 376 height 43
click at [510, 177] on span "Vehicles" at bounding box center [512, 177] width 17 height 5
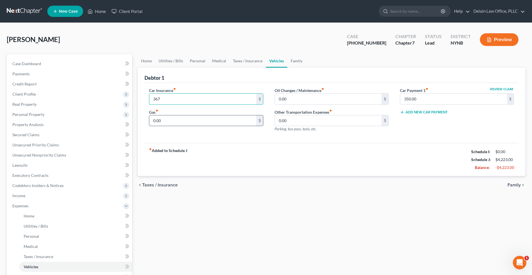
type input "367"
click at [187, 119] on input "0.00" at bounding box center [202, 120] width 107 height 11
drag, startPoint x: 187, startPoint y: 119, endPoint x: 187, endPoint y: 116, distance: 3.9
click at [187, 116] on input "0.00" at bounding box center [202, 120] width 107 height 11
type input "120"
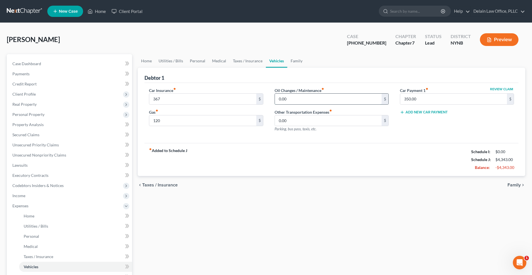
click at [296, 99] on input "0.00" at bounding box center [328, 99] width 107 height 11
drag, startPoint x: 296, startPoint y: 99, endPoint x: 268, endPoint y: 98, distance: 28.5
click at [268, 98] on div "Car Insurance fiber_manual_record 367 $ Gas fiber_manual_record 120 $ Oil Chang…" at bounding box center [331, 111] width 376 height 49
type input "20"
click at [293, 119] on input "0.00" at bounding box center [328, 120] width 107 height 11
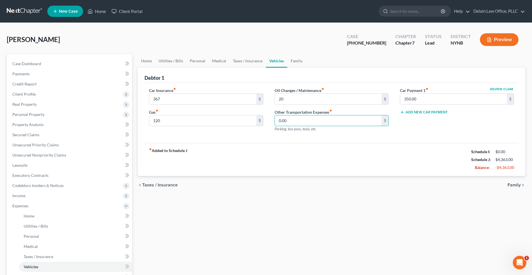
drag, startPoint x: 293, startPoint y: 119, endPoint x: 290, endPoint y: 112, distance: 8.2
click at [290, 112] on div "Other Transportation Expenses fiber_manual_record 0.00 $ Parking, bus pass, tax…" at bounding box center [332, 120] width 114 height 23
click at [512, 183] on span "Family" at bounding box center [514, 185] width 13 height 5
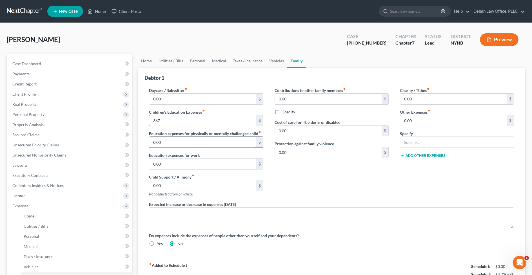
type input "367"
click at [186, 142] on input "0.00" at bounding box center [202, 142] width 107 height 11
click at [188, 162] on input "0.00" at bounding box center [202, 163] width 107 height 11
click at [179, 185] on input "0.00" at bounding box center [202, 185] width 107 height 11
type input "21"
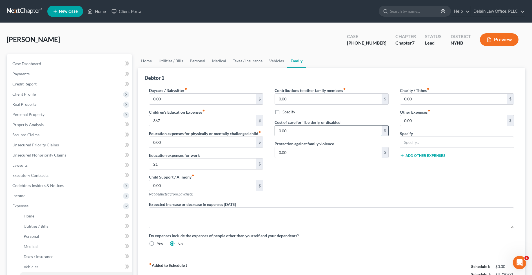
click at [353, 132] on input "0.00" at bounding box center [328, 130] width 107 height 11
drag, startPoint x: 353, startPoint y: 132, endPoint x: 353, endPoint y: 129, distance: 3.4
click at [353, 129] on input "0.00" at bounding box center [328, 130] width 107 height 11
click at [351, 127] on input "0.00" at bounding box center [328, 130] width 107 height 11
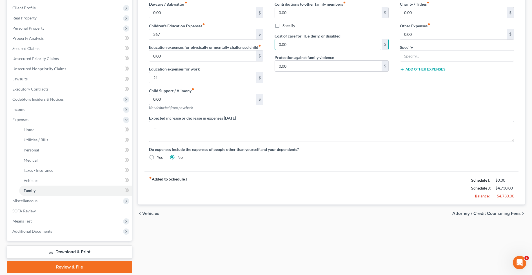
scroll to position [87, 0]
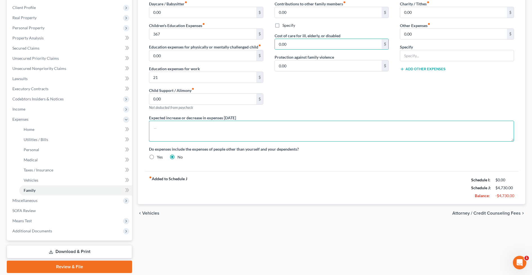
click at [344, 129] on textarea at bounding box center [331, 131] width 365 height 21
type textarea "A"
type textarea "R"
type textarea "Rent will increase by approximately $100 on [DATE]. Other expenses will rise wi…"
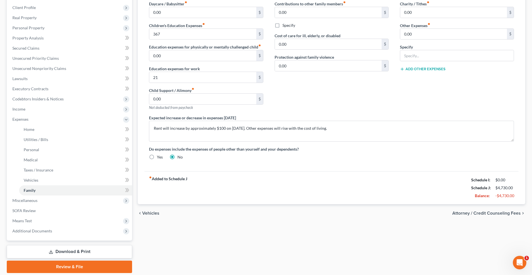
click at [459, 212] on span "Attorney / Credit Counseling Fees" at bounding box center [487, 213] width 68 height 5
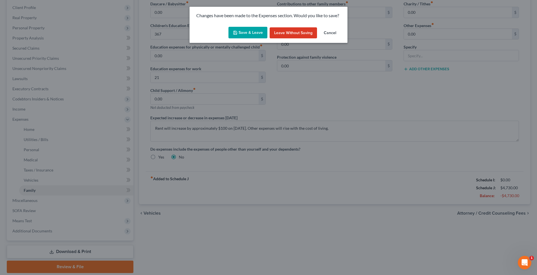
click at [250, 28] on button "Save & Leave" at bounding box center [247, 33] width 39 height 12
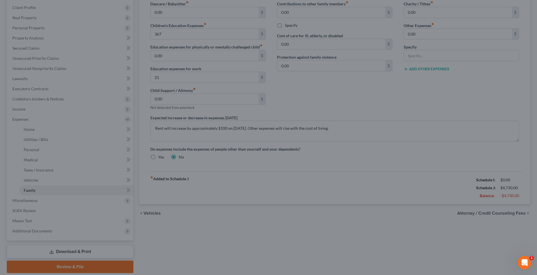
type input "367.00"
type input "21.00"
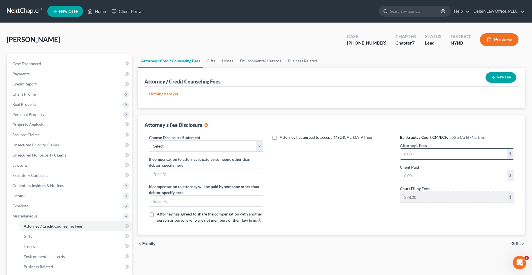
click at [415, 152] on input "text" at bounding box center [453, 154] width 107 height 11
type input "250"
click at [422, 174] on input "text" at bounding box center [453, 175] width 107 height 11
type input "250"
select select "0"
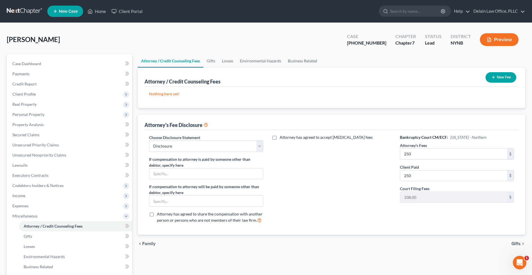
click at [513, 242] on span "Gifts" at bounding box center [516, 243] width 9 height 5
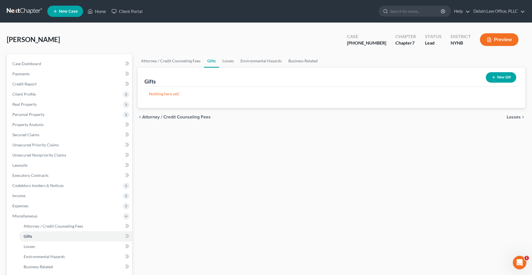
click at [512, 116] on span "Losses" at bounding box center [514, 117] width 14 height 5
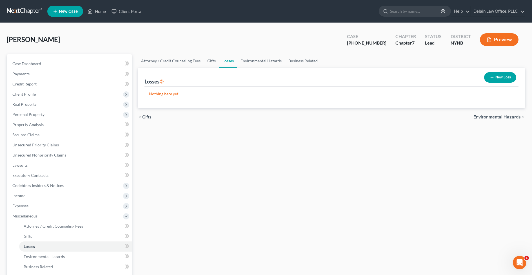
click at [479, 117] on span "Environmental Hazards" at bounding box center [497, 117] width 47 height 5
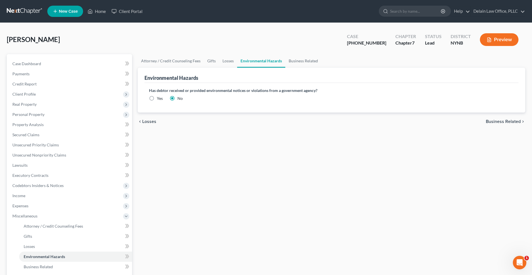
click at [493, 122] on span "Business Related" at bounding box center [503, 121] width 35 height 5
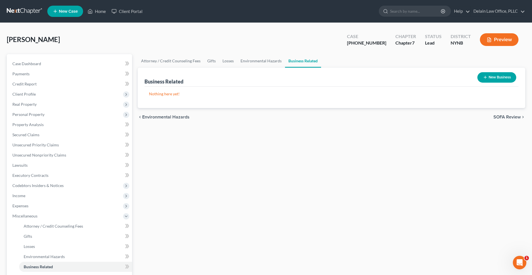
click at [498, 117] on span "SOFA Review" at bounding box center [507, 117] width 27 height 5
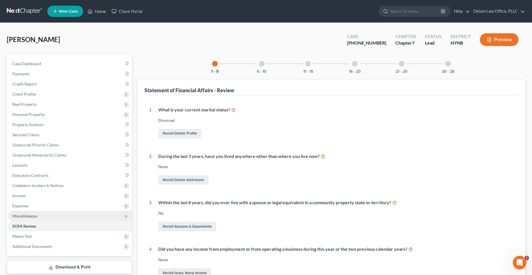
click at [84, 214] on span "Miscellaneous" at bounding box center [70, 216] width 124 height 10
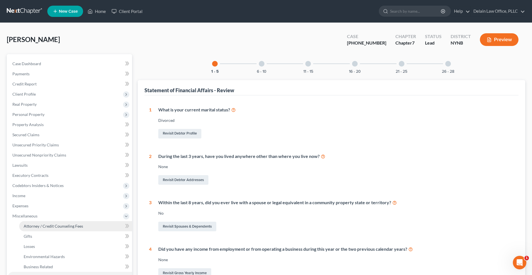
click at [65, 227] on span "Attorney / Credit Counseling Fees" at bounding box center [53, 225] width 59 height 5
select select "0"
